Goal: Transaction & Acquisition: Purchase product/service

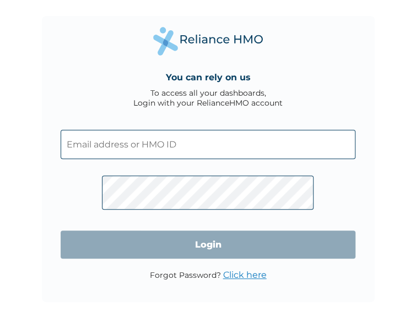
type input "perpetual.akonjie@vent.africa"
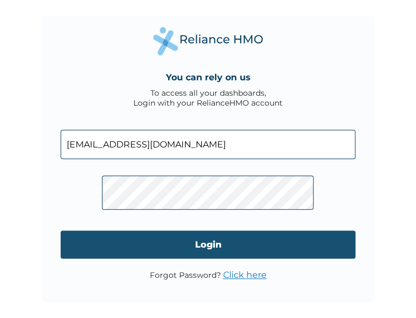
click at [222, 259] on input "Login" at bounding box center [208, 245] width 295 height 28
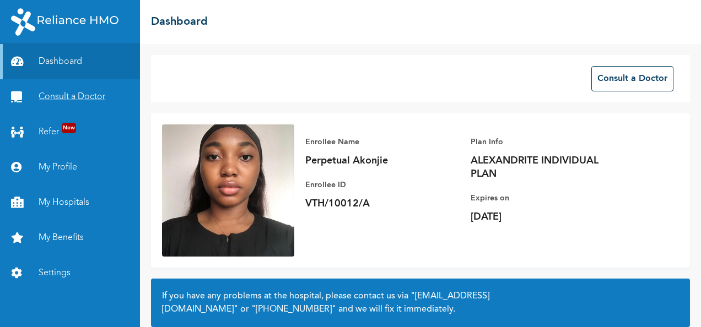
click at [61, 94] on link "Consult a Doctor" at bounding box center [70, 96] width 140 height 35
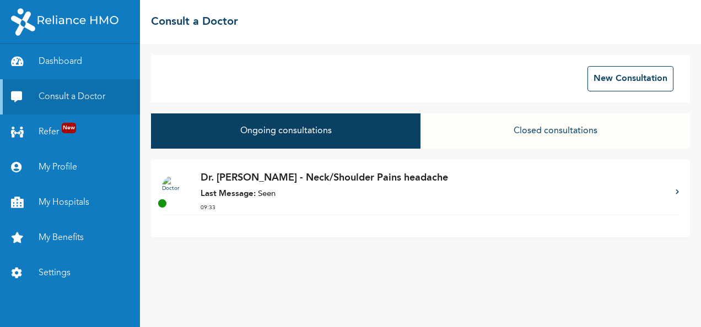
click at [304, 196] on p "Last Message: Seen" at bounding box center [433, 194] width 464 height 13
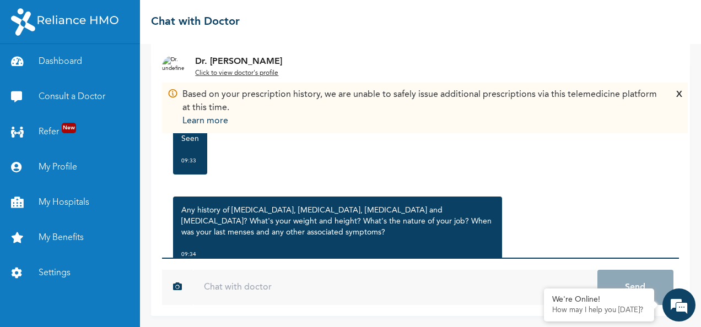
scroll to position [1558, 0]
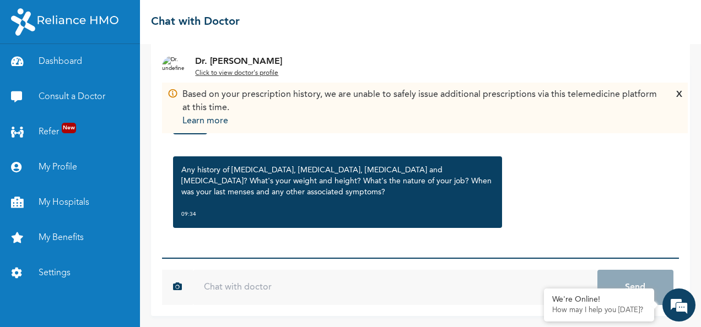
click at [262, 285] on input "text" at bounding box center [395, 287] width 404 height 35
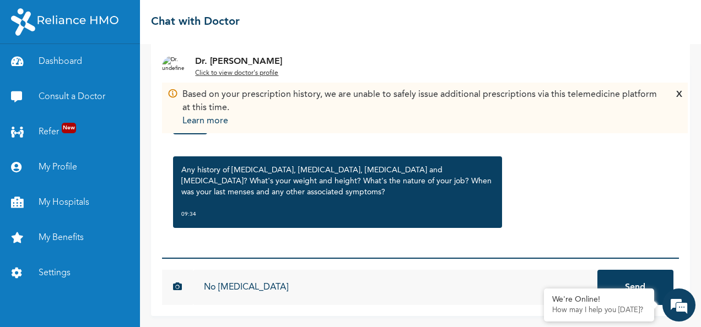
type input "No [MEDICAL_DATA]"
click at [424, 270] on button "Send" at bounding box center [635, 287] width 76 height 35
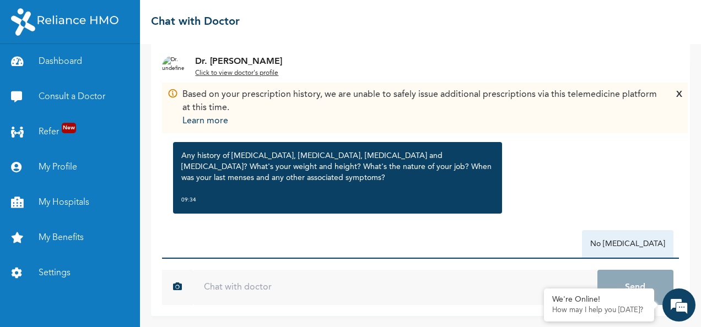
scroll to position [1579, 0]
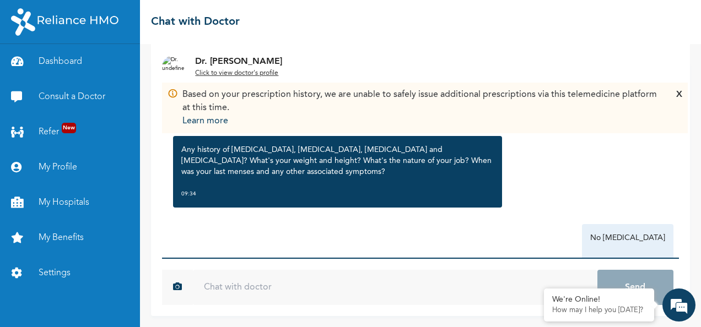
click at [257, 288] on input "text" at bounding box center [395, 287] width 404 height 35
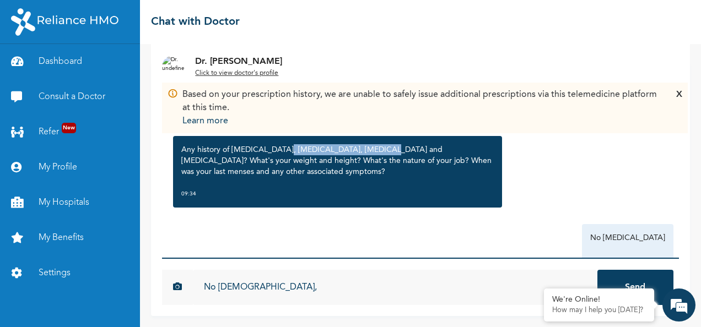
drag, startPoint x: 280, startPoint y: 150, endPoint x: 374, endPoint y: 151, distance: 94.2
click at [374, 151] on p "Any history of [MEDICAL_DATA], [MEDICAL_DATA], [MEDICAL_DATA] and [MEDICAL_DATA…" at bounding box center [337, 160] width 312 height 33
copy p "hypertension and diabetes"
click at [274, 296] on input "No Asthma," at bounding box center [395, 287] width 404 height 35
paste input "hypertension and diabetes"
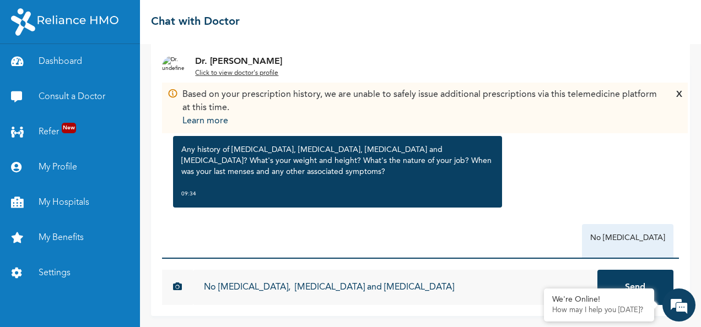
click at [380, 283] on input "No [MEDICAL_DATA], [MEDICAL_DATA] and [MEDICAL_DATA]" at bounding box center [395, 287] width 404 height 35
type input "No [MEDICAL_DATA], [MEDICAL_DATA] and [MEDICAL_DATA]"
click at [424, 270] on button "Send" at bounding box center [635, 287] width 76 height 35
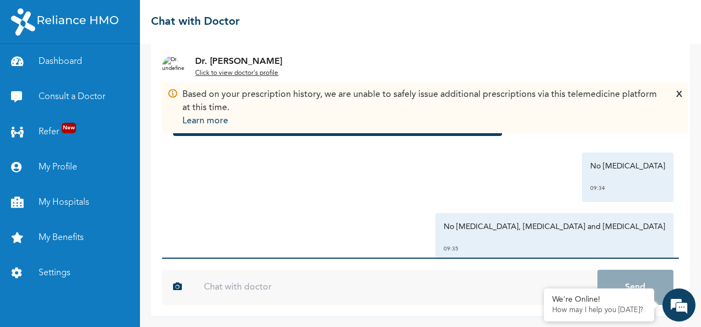
scroll to position [1679, 0]
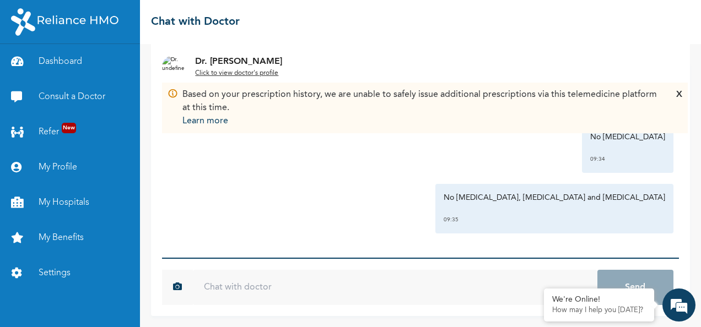
click at [424, 94] on div "X" at bounding box center [679, 108] width 6 height 40
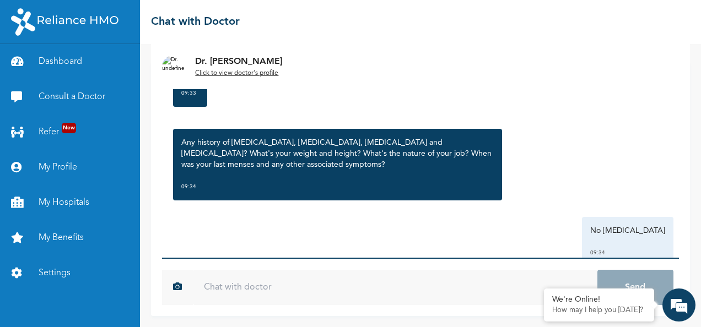
scroll to position [1581, 0]
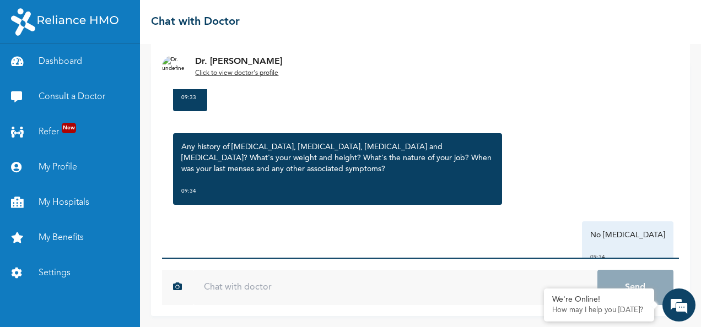
click at [295, 286] on input "text" at bounding box center [395, 287] width 404 height 35
type input "M"
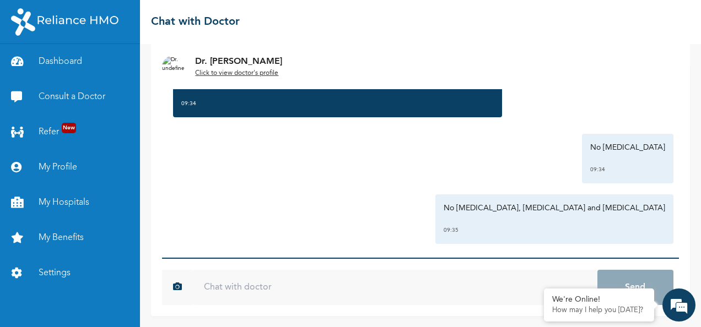
scroll to position [1679, 0]
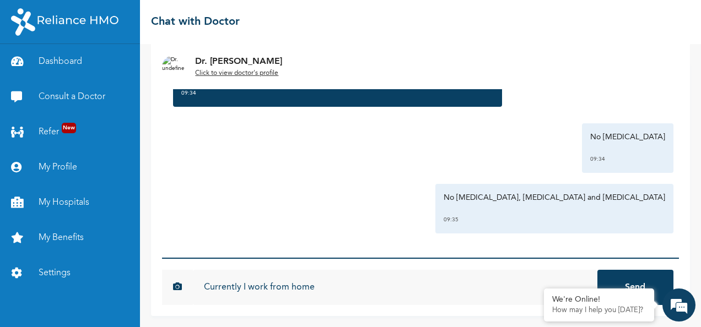
click at [338, 289] on input "Currently I work from home" at bounding box center [395, 287] width 404 height 35
click at [330, 290] on input "Currently I work from home as a Customer support" at bounding box center [395, 287] width 404 height 35
click at [424, 294] on input "Currently I work from home as Customer support" at bounding box center [395, 287] width 404 height 35
type input "Currently I work from home as Customer support"
click at [424, 270] on button "Send" at bounding box center [635, 287] width 76 height 35
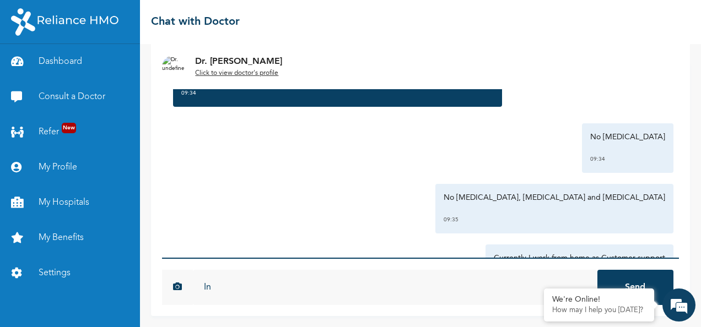
type input "I"
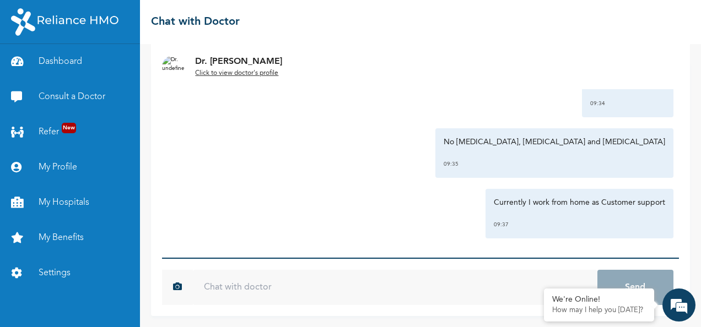
scroll to position [1740, 0]
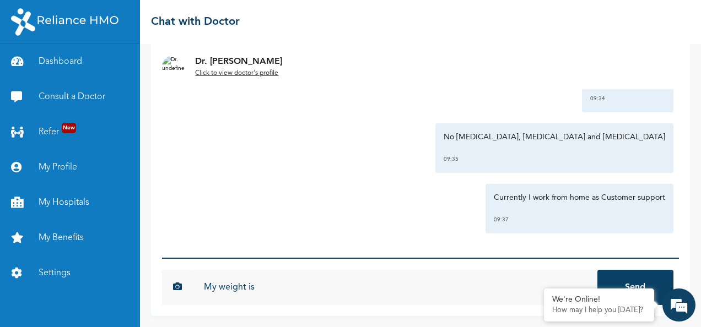
type input "My weight is"
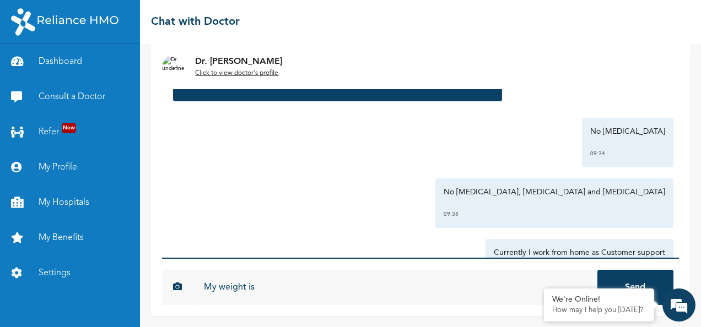
scroll to position [1812, 0]
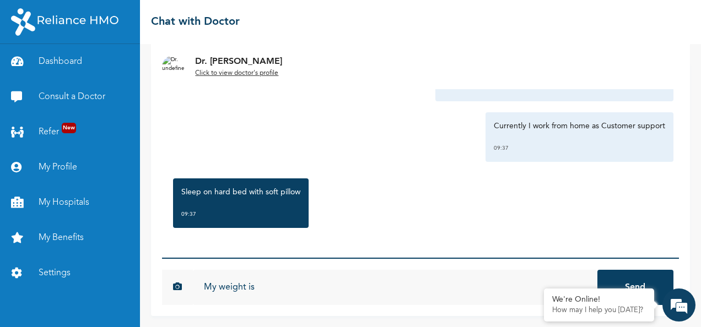
click at [328, 289] on input "My weight is" at bounding box center [395, 287] width 404 height 35
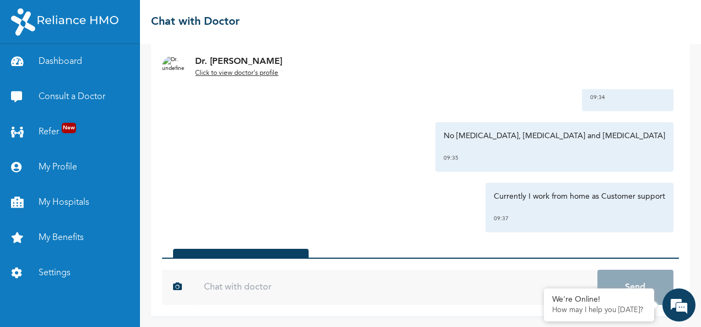
scroll to position [1883, 0]
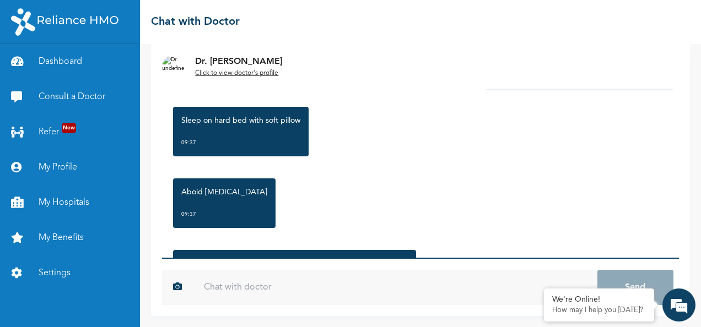
click at [329, 286] on input "text" at bounding box center [395, 287] width 404 height 35
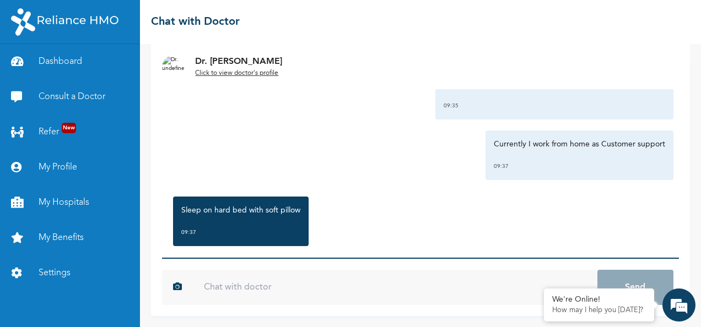
scroll to position [1955, 0]
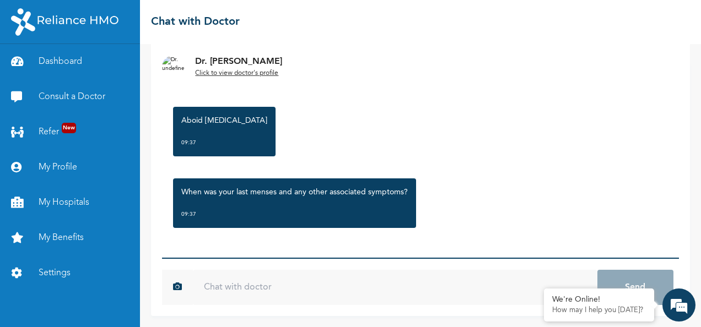
click at [359, 289] on input "text" at bounding box center [395, 287] width 404 height 35
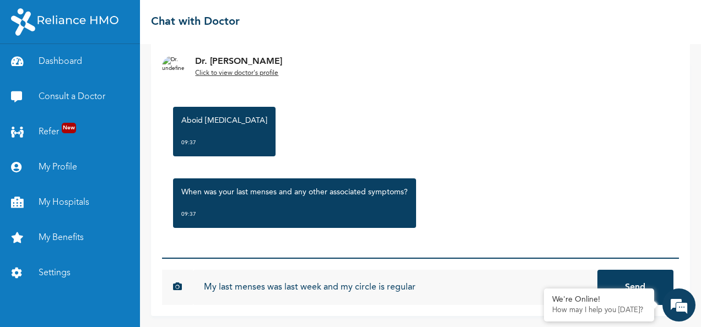
type input "My last menses was last week and my circle is regular"
click at [424, 270] on button "Send" at bounding box center [635, 287] width 76 height 35
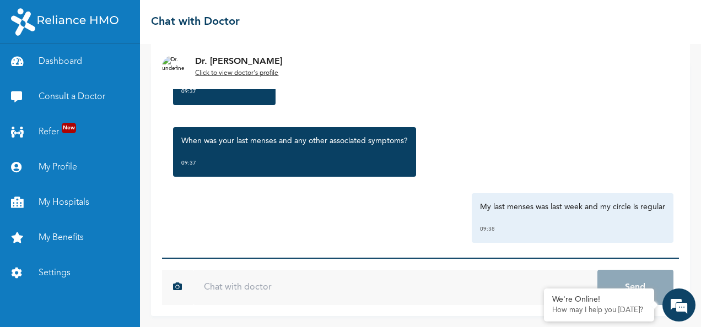
scroll to position [2015, 0]
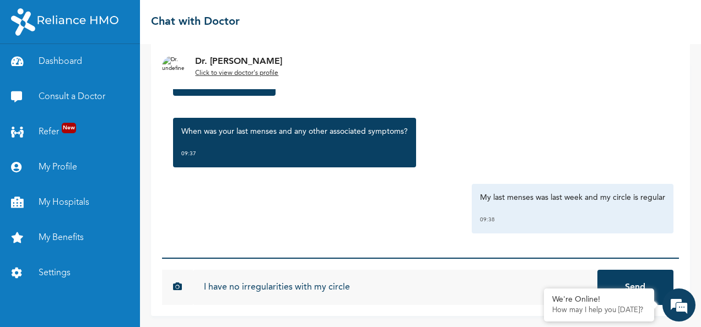
click at [356, 296] on input "I have no irregularities with my circle" at bounding box center [395, 287] width 404 height 35
type input "I have no irregularities with my circle"
click at [424, 270] on button "Send" at bounding box center [635, 287] width 76 height 35
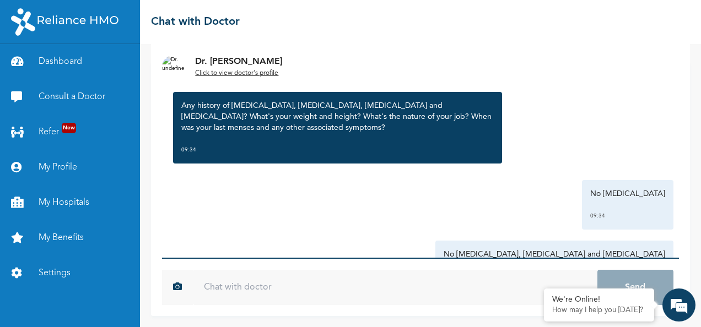
scroll to position [1623, 0]
click at [410, 290] on input "text" at bounding box center [395, 287] width 404 height 35
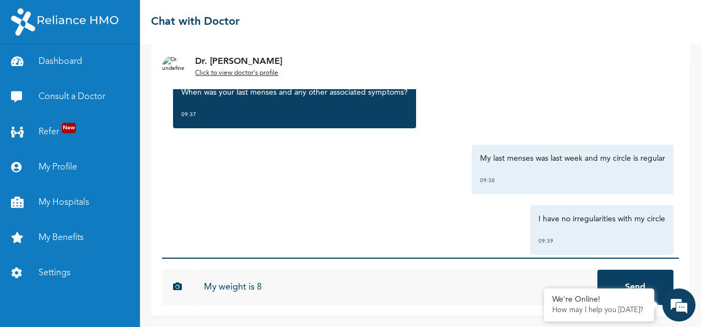
scroll to position [2056, 0]
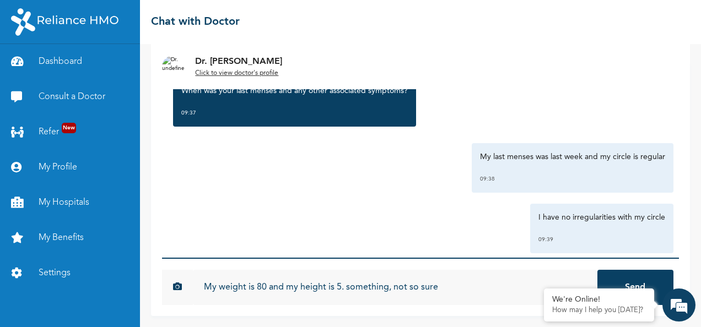
type input "My weight is 80 and my height is 5. something, not so sure"
click at [424, 270] on button "Send" at bounding box center [635, 287] width 76 height 35
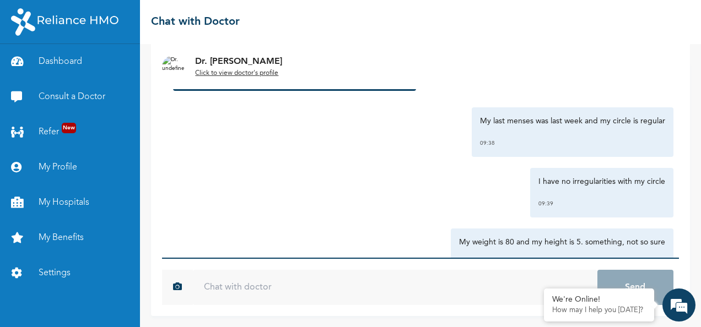
scroll to position [2137, 0]
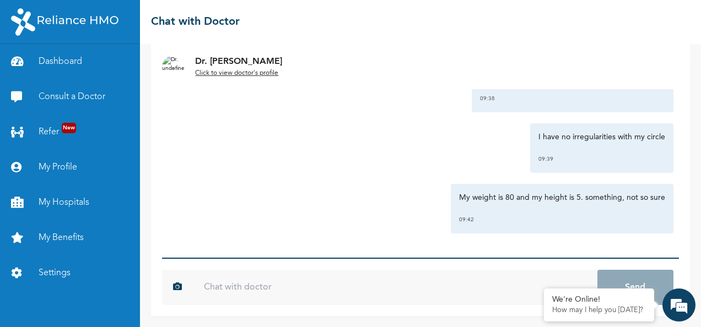
click at [348, 292] on input "text" at bounding box center [395, 287] width 404 height 35
type input "Hello?"
click at [424, 270] on button "Send" at bounding box center [635, 287] width 76 height 35
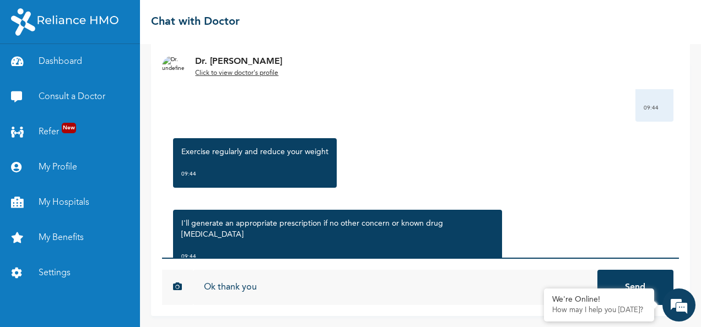
scroll to position [2340, 0]
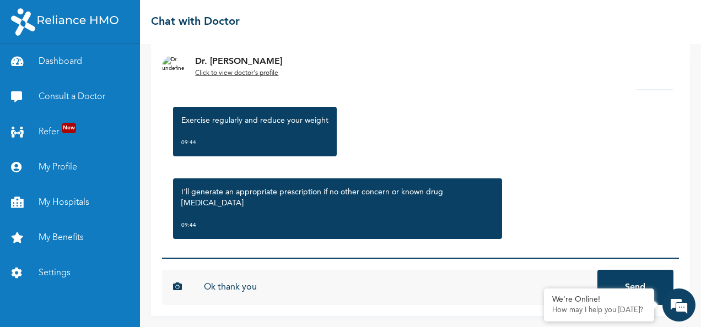
click at [223, 286] on input "Ok thank you" at bounding box center [395, 287] width 404 height 35
click at [216, 288] on input "Ok Thank you" at bounding box center [395, 287] width 404 height 35
type input "Ok Thank you"
click at [424, 270] on button "Send" at bounding box center [635, 287] width 76 height 35
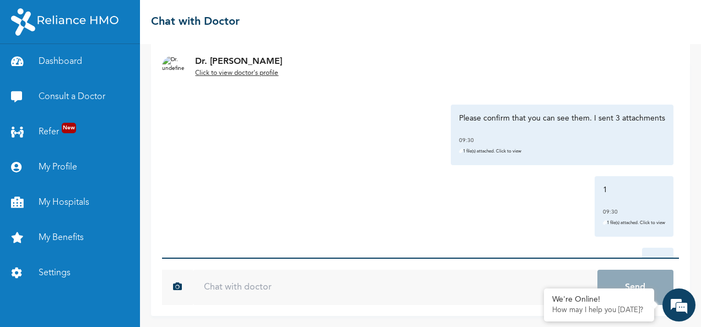
scroll to position [1186, 0]
click at [424, 153] on p "1 file(s) attached. Click to view" at bounding box center [562, 150] width 206 height 11
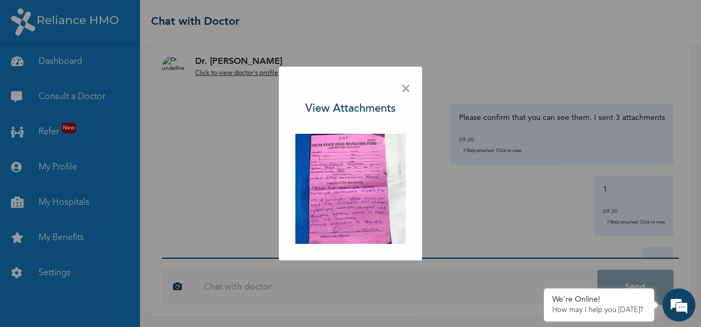
click at [407, 91] on span "×" at bounding box center [405, 89] width 10 height 23
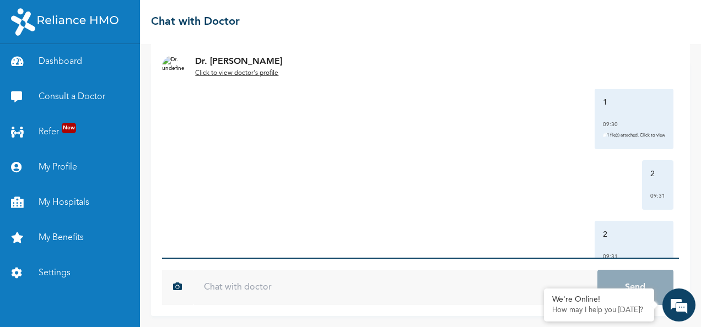
scroll to position [1269, 0]
click at [424, 141] on p "1 file(s) attached. Click to view" at bounding box center [634, 140] width 62 height 11
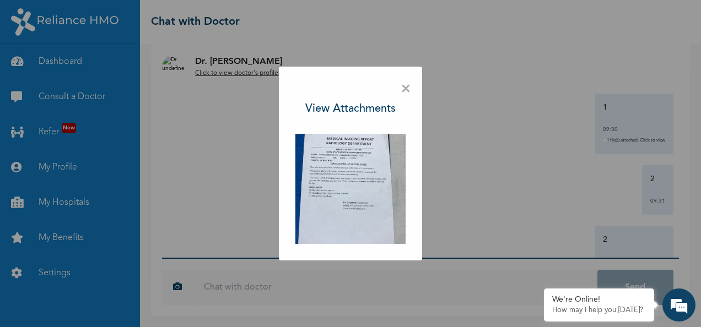
click at [411, 91] on span "×" at bounding box center [405, 89] width 10 height 23
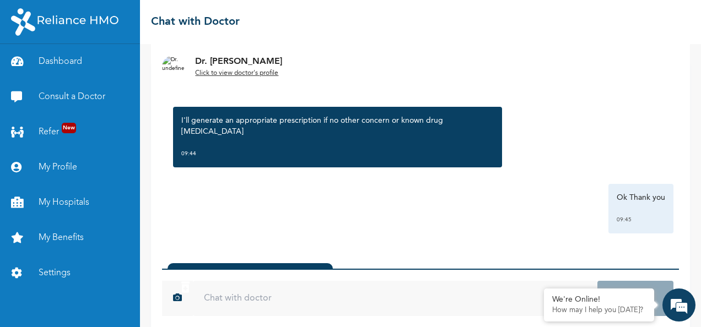
scroll to position [101, 0]
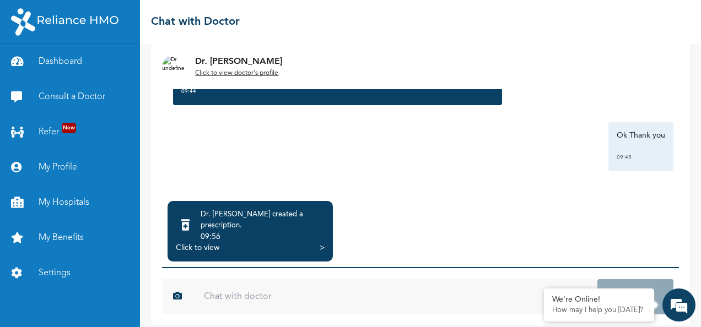
click at [196, 242] on div "Click to view" at bounding box center [198, 247] width 44 height 11
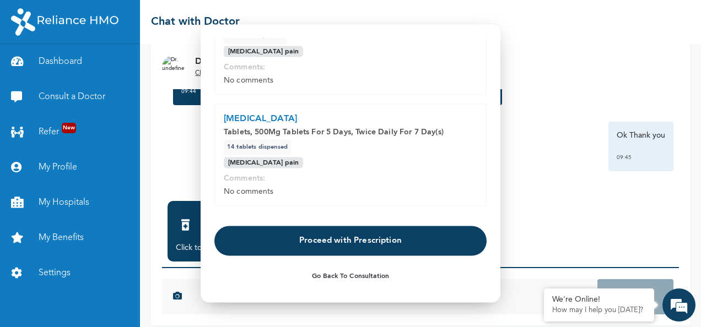
scroll to position [214, 0]
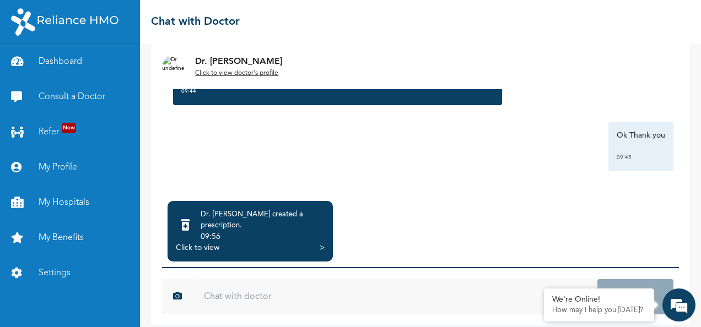
click at [260, 290] on input "text" at bounding box center [395, 296] width 404 height 35
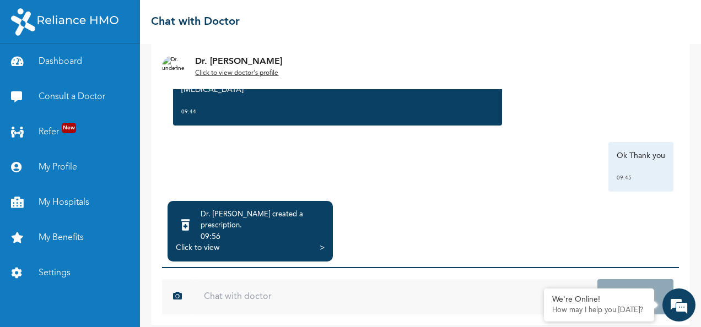
scroll to position [2412, 0]
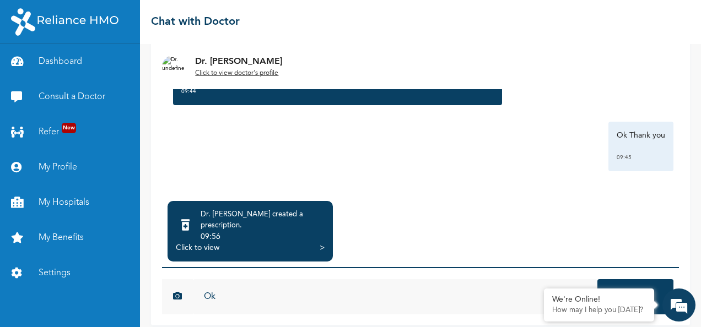
type input "Ok"
click at [424, 279] on button "Send" at bounding box center [635, 296] width 76 height 35
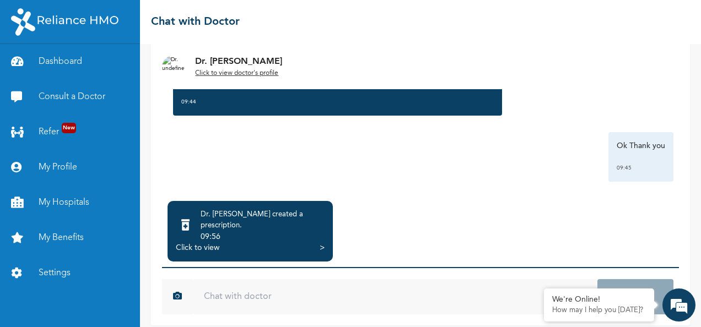
scroll to position [2396, 0]
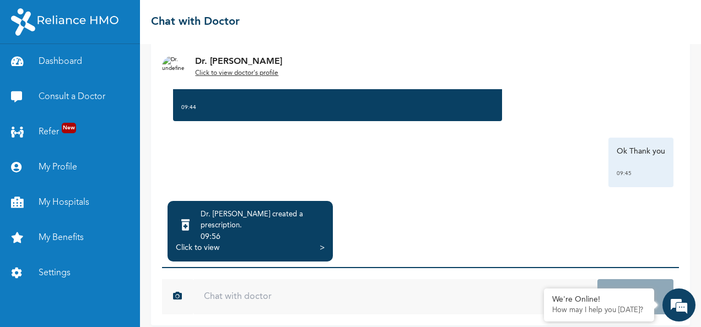
click at [218, 242] on div "Click to view" at bounding box center [198, 247] width 44 height 11
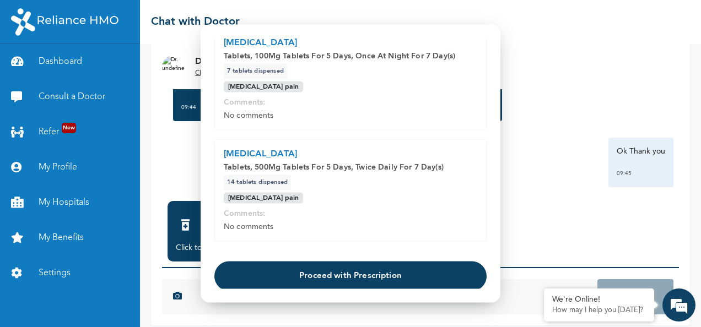
scroll to position [214, 0]
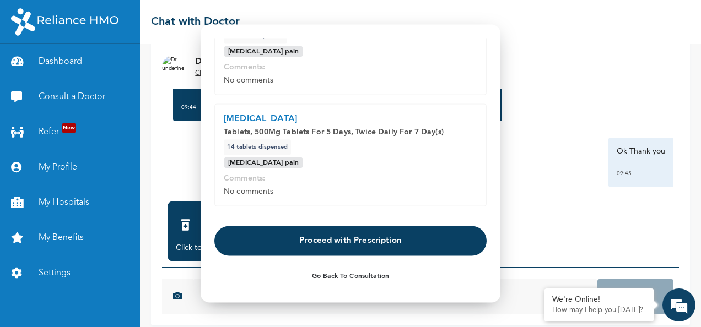
click at [407, 240] on button "Proceed with Prescription" at bounding box center [350, 241] width 272 height 30
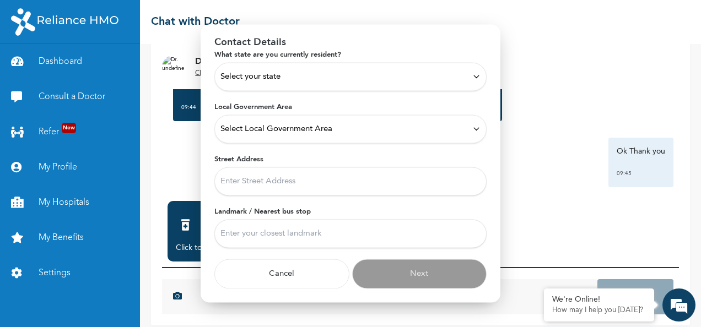
scroll to position [48, 0]
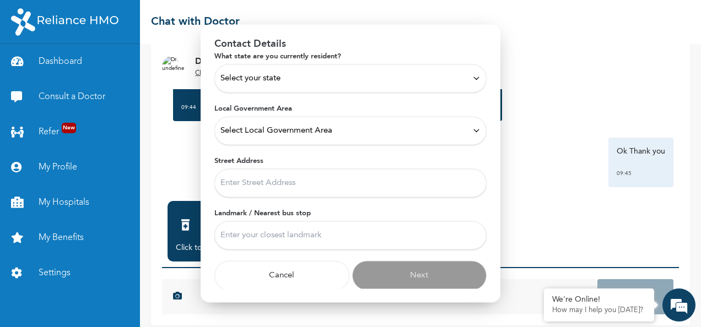
click at [318, 84] on div "Select your state" at bounding box center [350, 78] width 260 height 12
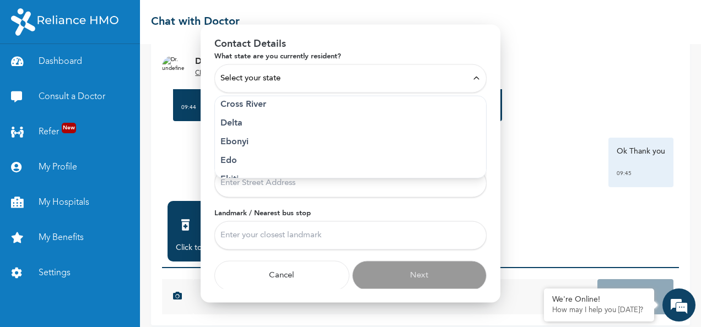
scroll to position [171, 0]
click at [277, 128] on p "Delta" at bounding box center [350, 127] width 260 height 13
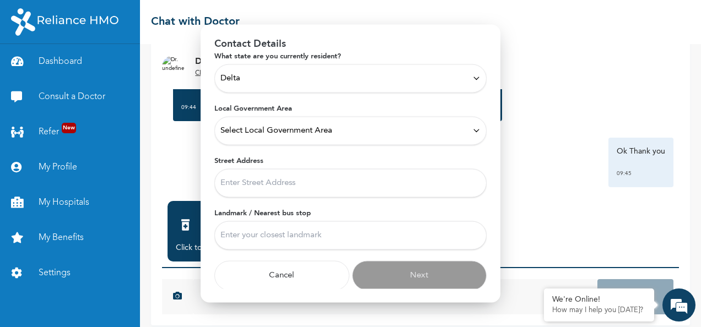
click at [402, 136] on div "Select Local Government Area" at bounding box center [350, 130] width 260 height 12
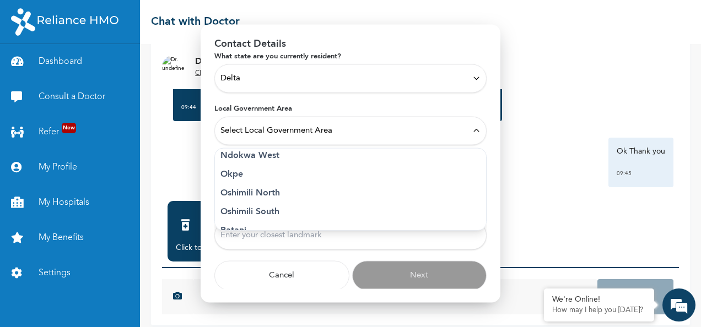
scroll to position [214, 0]
click at [277, 177] on p "Okpe" at bounding box center [350, 173] width 260 height 13
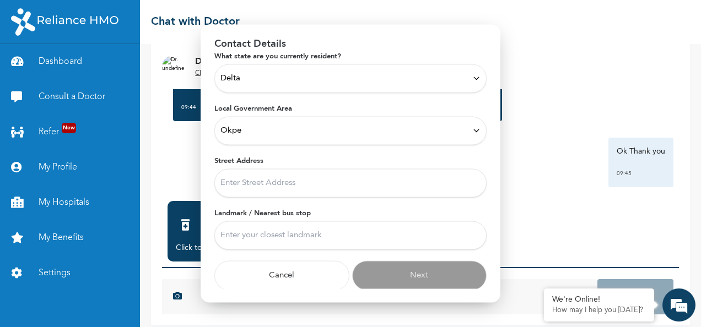
click at [424, 128] on div "Okpe" at bounding box center [350, 130] width 260 height 12
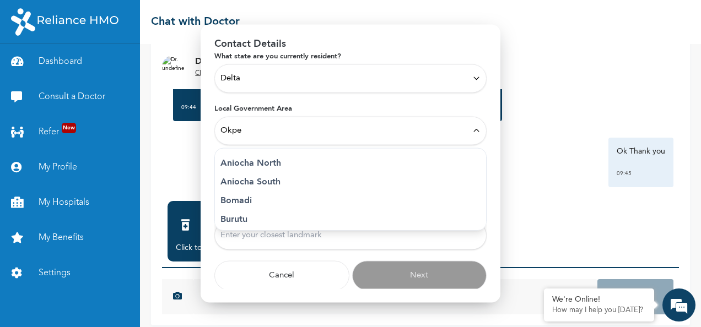
click at [424, 106] on div at bounding box center [350, 163] width 701 height 327
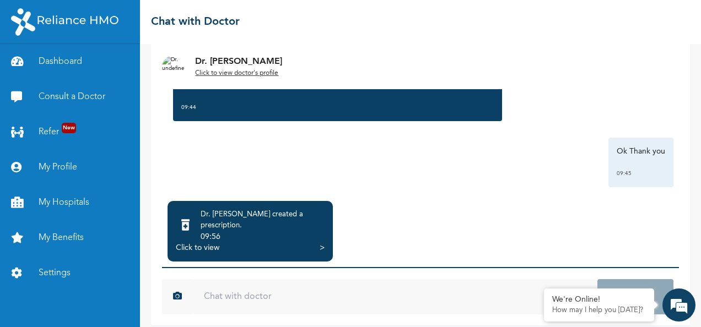
click at [278, 242] on div "Click to view >" at bounding box center [250, 247] width 149 height 11
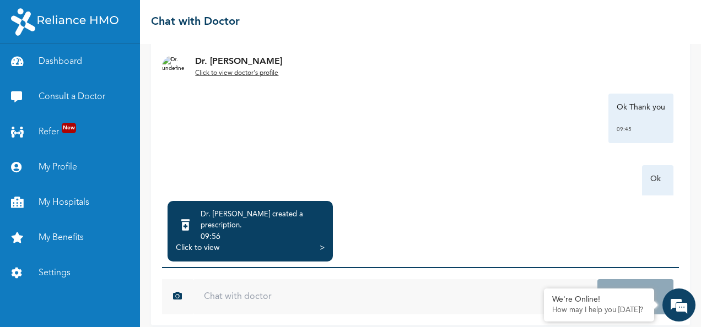
scroll to position [2473, 0]
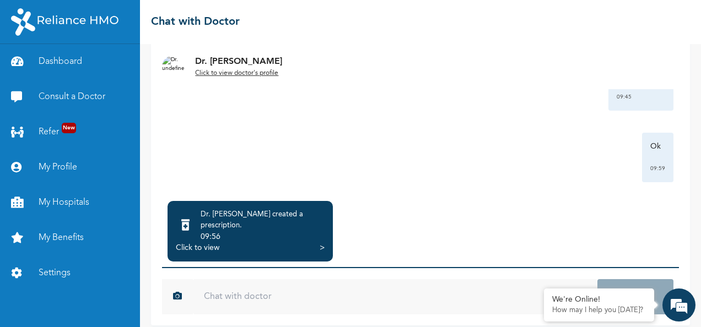
click at [242, 242] on div "Click to view >" at bounding box center [250, 247] width 149 height 11
click at [191, 242] on div "Click to view" at bounding box center [198, 247] width 44 height 11
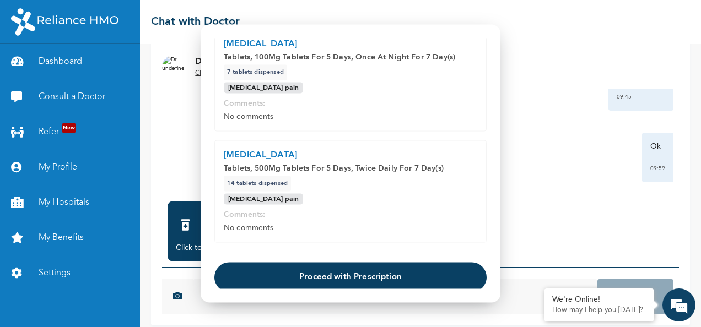
scroll to position [214, 0]
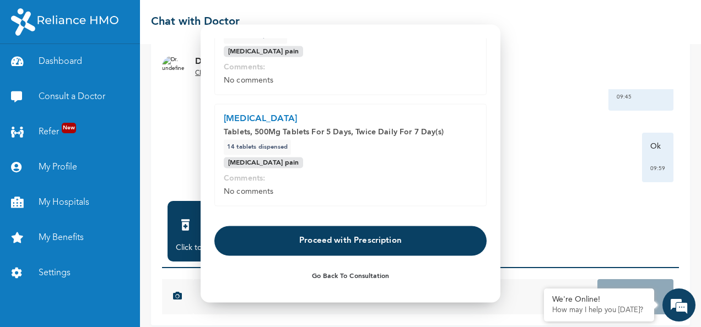
click at [396, 242] on button "Proceed with Prescription" at bounding box center [350, 241] width 272 height 30
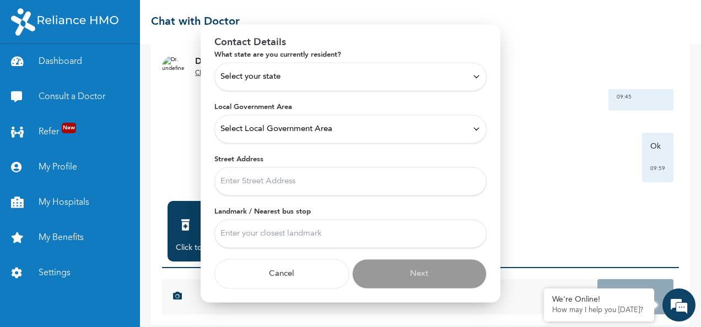
scroll to position [48, 0]
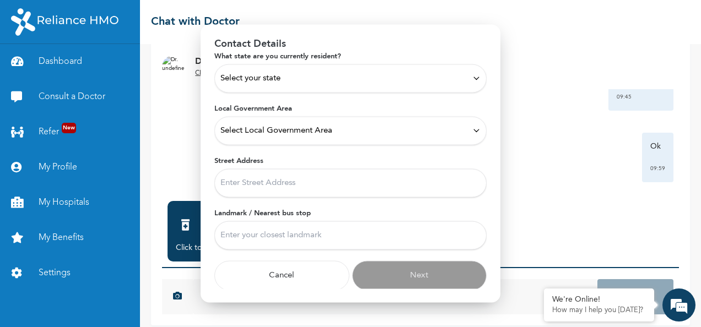
click at [402, 81] on div "Select your state" at bounding box center [350, 78] width 260 height 12
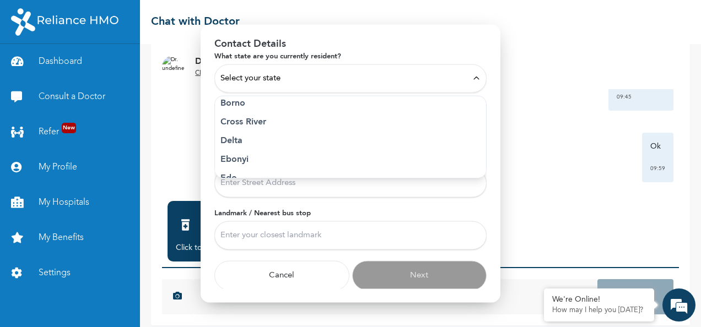
scroll to position [162, 0]
click at [275, 132] on p "Delta" at bounding box center [350, 135] width 260 height 13
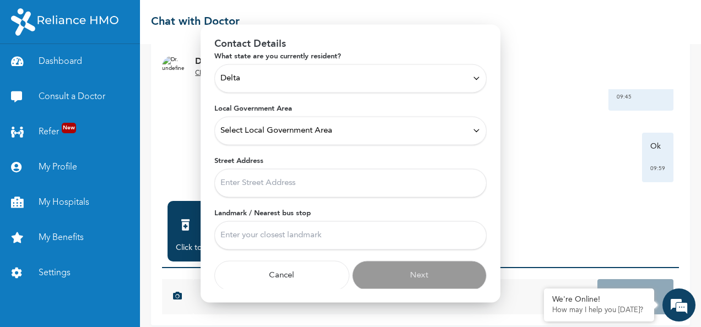
click at [329, 131] on span "Select Local Government Area" at bounding box center [276, 130] width 112 height 12
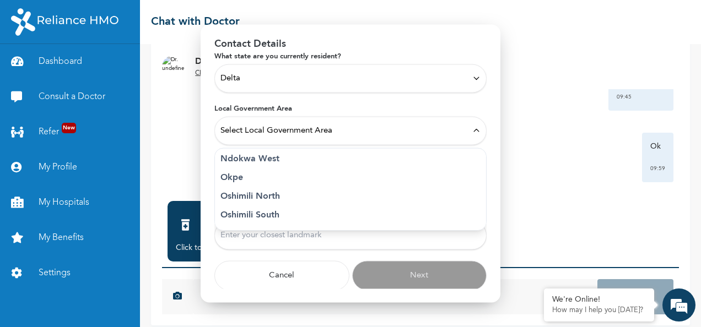
scroll to position [213, 0]
click at [280, 176] on p "Okpe" at bounding box center [350, 175] width 260 height 13
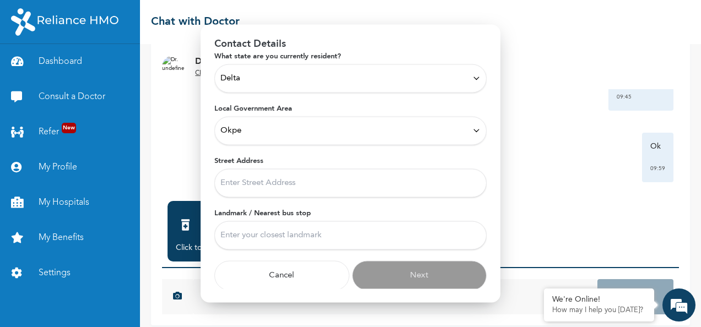
click at [390, 186] on input "Street Address" at bounding box center [350, 183] width 272 height 29
click at [271, 180] on input "Street Address" at bounding box center [350, 183] width 272 height 29
click at [271, 180] on input "n" at bounding box center [350, 183] width 272 height 29
paste input "25 Engr [PERSON_NAME][GEOGRAPHIC_DATA], Okuokoko Warri, [GEOGRAPHIC_DATA]"
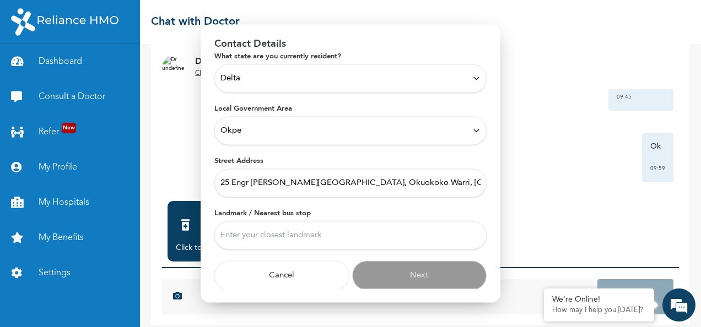
type input "25 Engr [PERSON_NAME][GEOGRAPHIC_DATA], Okuokoko Warri, [GEOGRAPHIC_DATA]"
click at [301, 232] on input "Landmark / Nearest bus stop" at bounding box center [350, 235] width 272 height 29
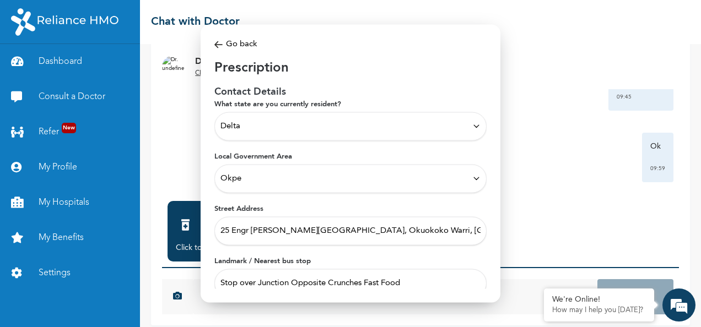
scroll to position [48, 0]
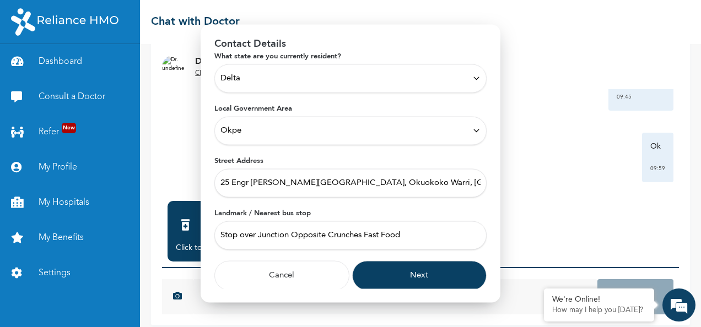
type input "Stop over Junction Opposite Crunches Fast Food"
click at [402, 273] on button "Next" at bounding box center [419, 276] width 135 height 30
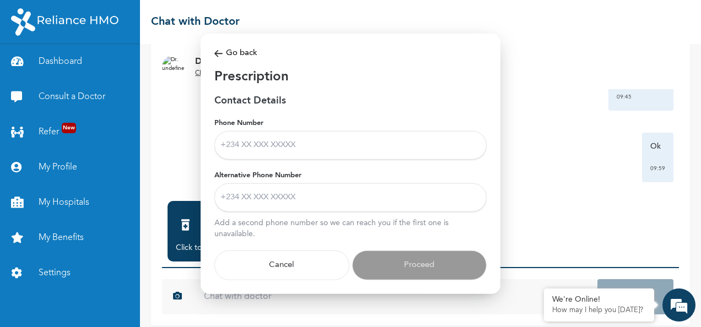
scroll to position [0, 0]
click at [276, 145] on input "Phone Number" at bounding box center [350, 145] width 272 height 29
type input "08162400252"
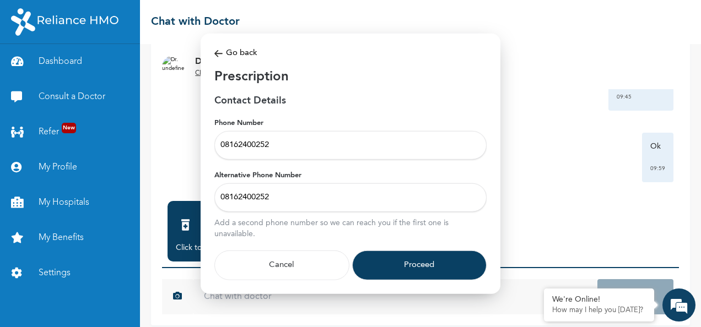
click at [424, 266] on button "Proceed" at bounding box center [419, 265] width 135 height 30
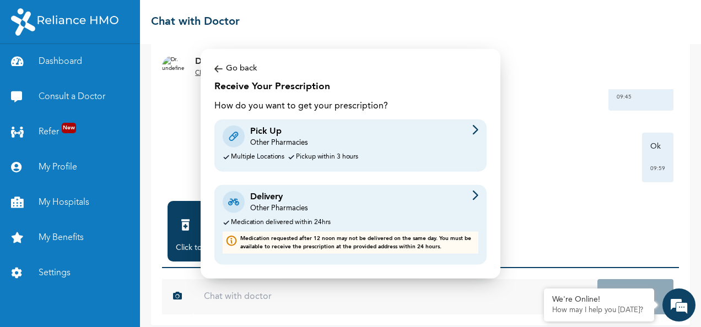
click at [424, 194] on img at bounding box center [475, 195] width 6 height 10
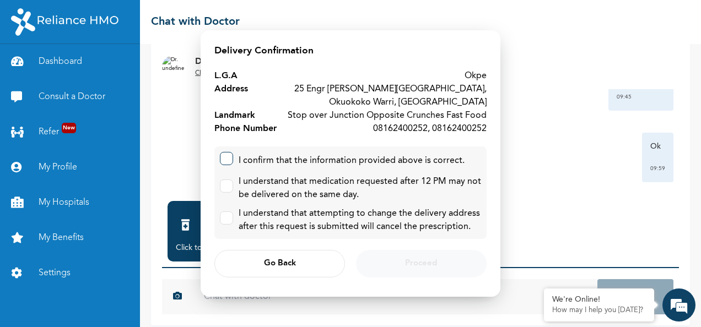
click at [226, 161] on label at bounding box center [226, 158] width 13 height 13
click at [226, 160] on input "checkbox" at bounding box center [223, 156] width 7 height 7
checkbox input "true"
click at [225, 187] on label at bounding box center [226, 186] width 13 height 13
click at [225, 187] on input "checkbox" at bounding box center [223, 183] width 7 height 7
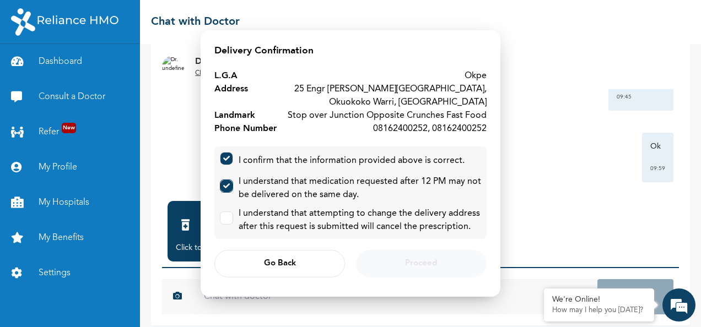
checkbox input "true"
click at [229, 221] on label at bounding box center [226, 218] width 13 height 13
click at [227, 219] on input "checkbox" at bounding box center [223, 215] width 7 height 7
checkbox input "true"
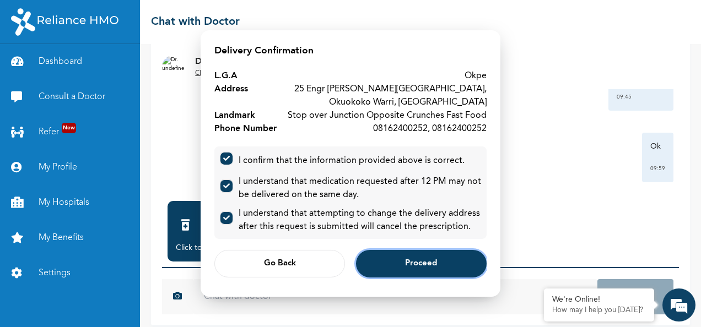
click at [424, 261] on button "Proceed" at bounding box center [421, 264] width 131 height 28
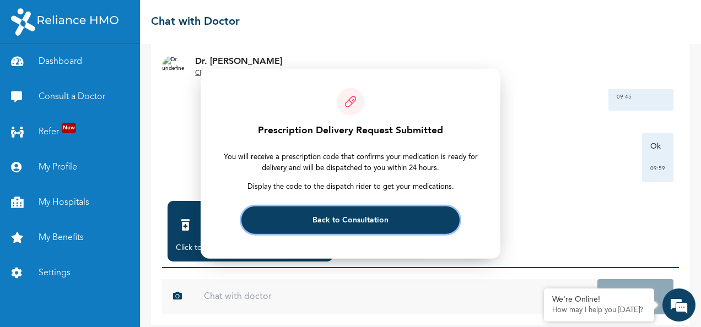
click at [411, 219] on button "Back to Consultation" at bounding box center [350, 220] width 218 height 28
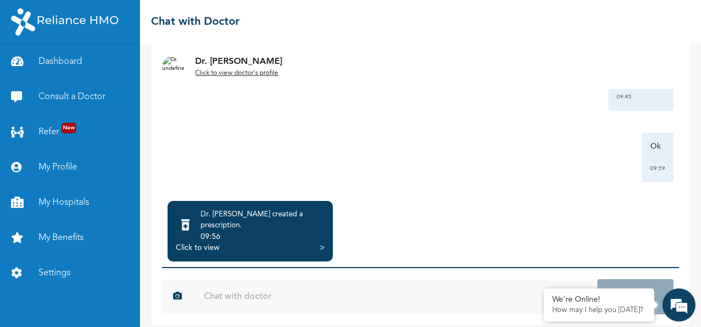
scroll to position [2428, 0]
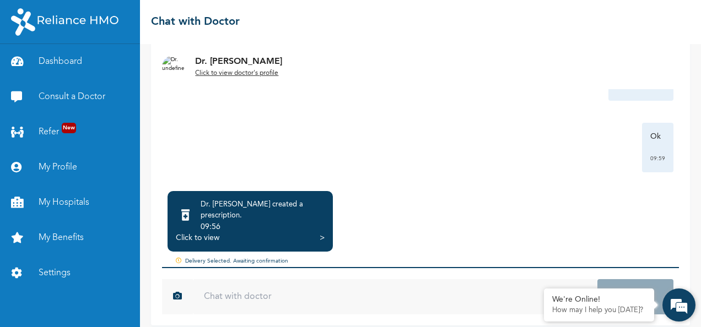
click at [673, 305] on em at bounding box center [679, 305] width 30 height 30
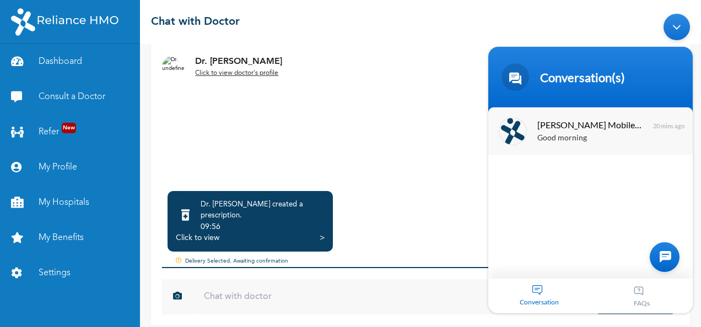
click at [621, 127] on span "[PERSON_NAME] Mobile Assistant" at bounding box center [589, 124] width 104 height 15
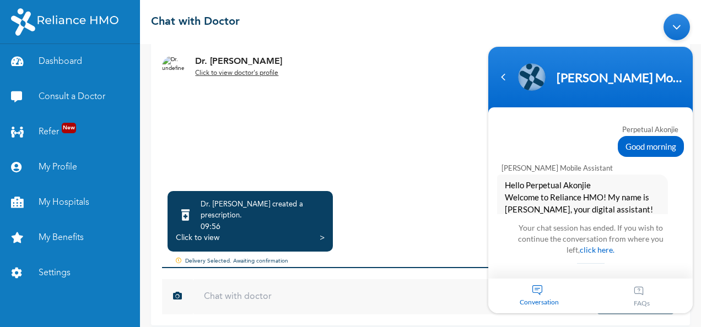
click at [382, 284] on input "text" at bounding box center [395, 296] width 404 height 35
click at [534, 297] on div "Conversation" at bounding box center [539, 295] width 102 height 35
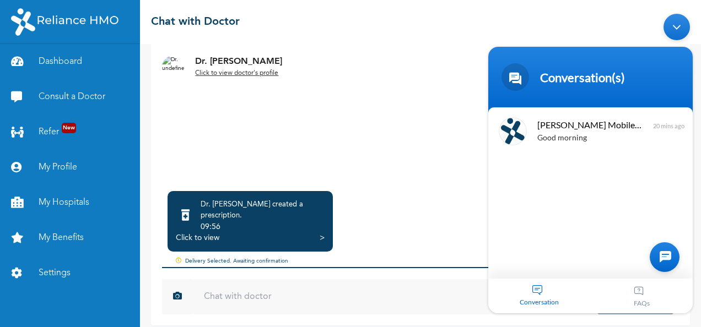
click at [534, 296] on div "Conversation" at bounding box center [539, 295] width 102 height 35
click at [402, 279] on input "text" at bounding box center [395, 296] width 404 height 35
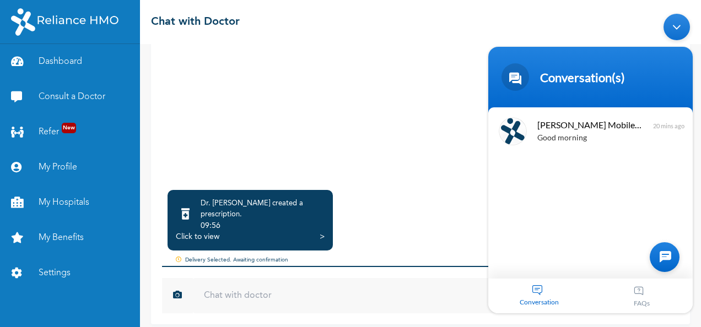
scroll to position [110, 0]
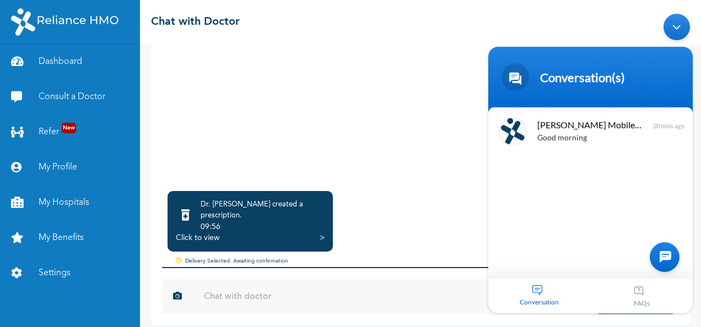
click at [607, 299] on div "FAQs" at bounding box center [641, 295] width 102 height 35
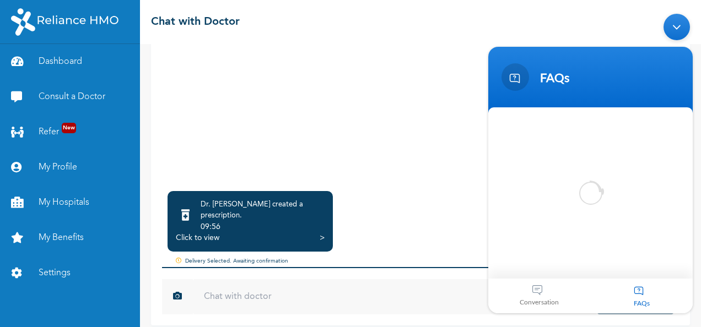
click at [448, 291] on input "text" at bounding box center [395, 296] width 404 height 35
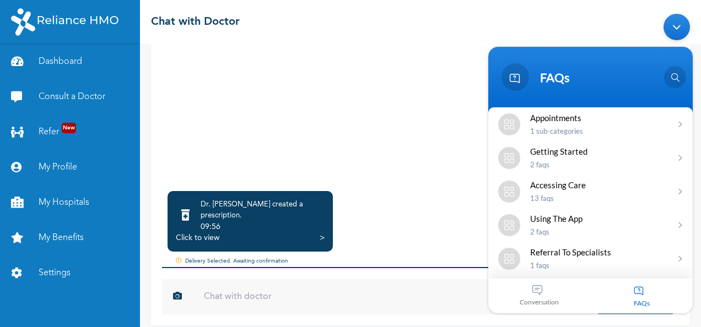
click at [673, 25] on div "Minimize live chat window" at bounding box center [676, 26] width 26 height 26
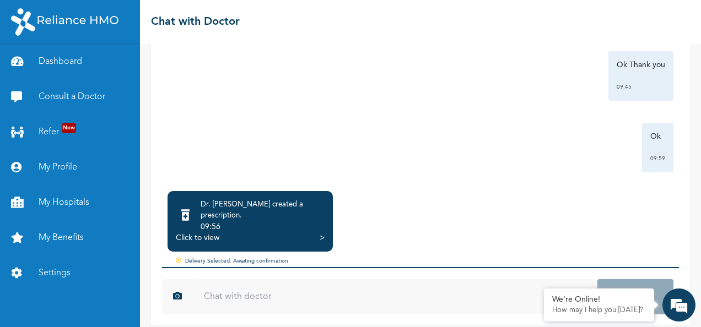
click at [232, 232] on div "Click to view >" at bounding box center [250, 237] width 149 height 11
click at [305, 232] on div "Click to view >" at bounding box center [250, 237] width 149 height 11
click at [194, 232] on div "Click to view" at bounding box center [198, 237] width 44 height 11
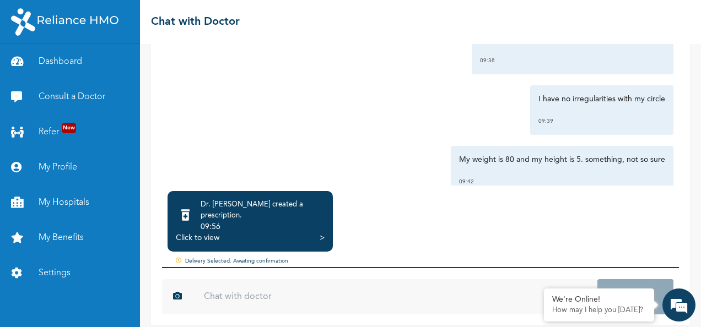
scroll to position [2473, 0]
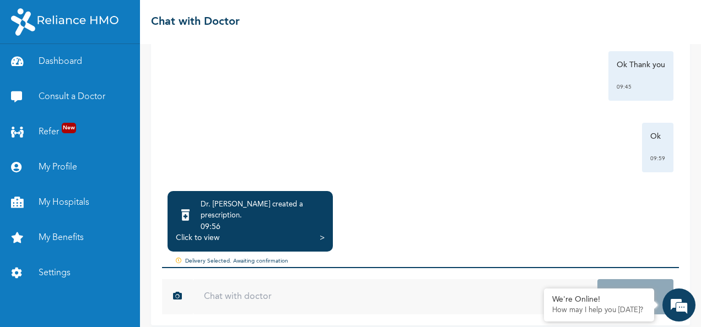
click at [177, 258] on icon at bounding box center [180, 262] width 9 height 9
click at [250, 257] on div "Delivery Selected. Awaiting confirmation" at bounding box center [420, 261] width 517 height 9
click at [43, 53] on link "Dashboard" at bounding box center [70, 61] width 140 height 35
